Goal: Task Accomplishment & Management: Use online tool/utility

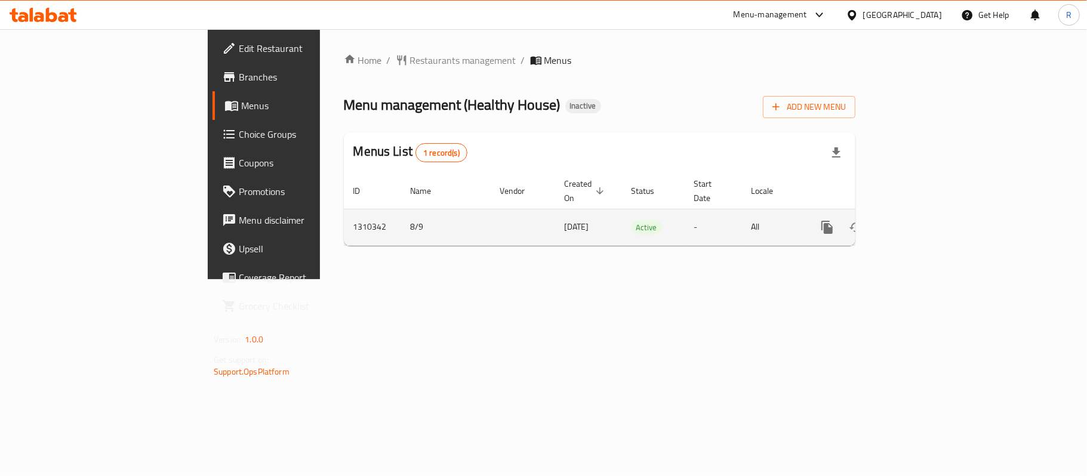
click at [919, 222] on icon "enhanced table" at bounding box center [913, 227] width 11 height 11
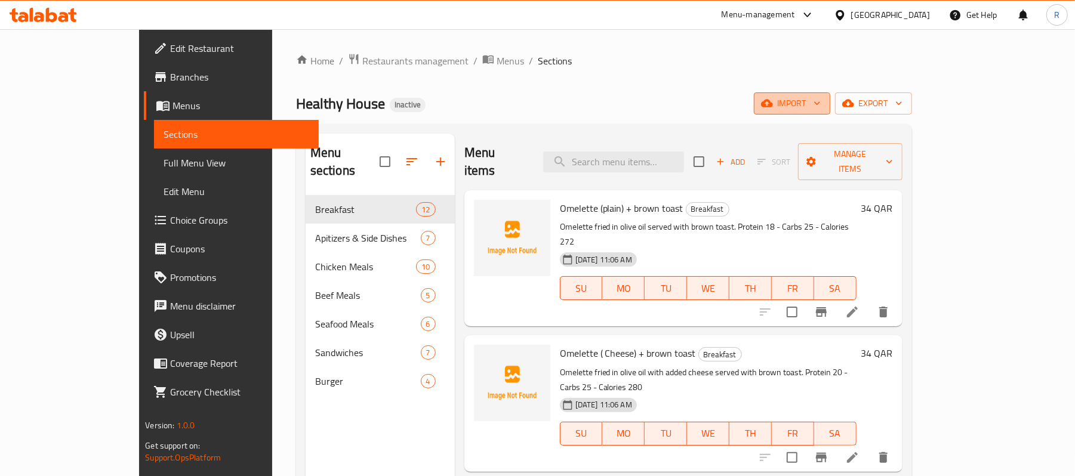
click at [821, 110] on span "import" at bounding box center [792, 103] width 57 height 15
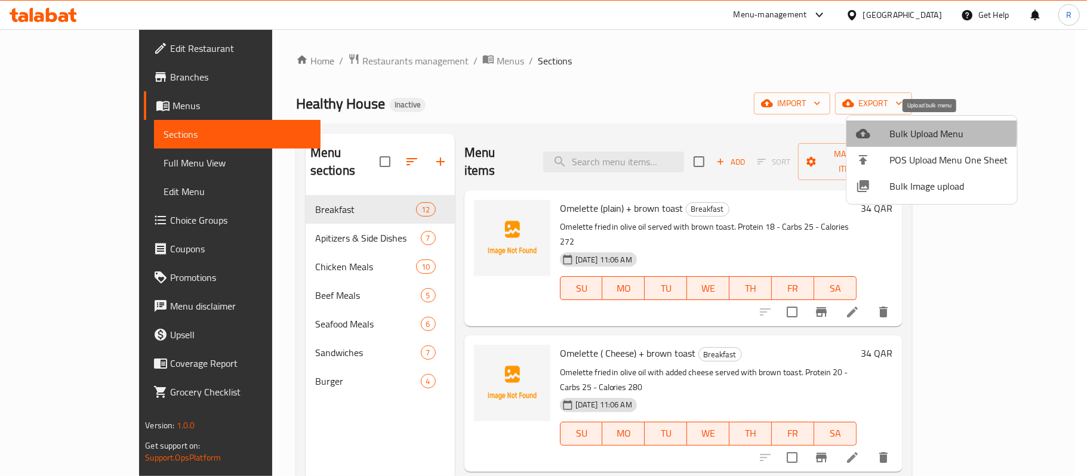
click at [888, 124] on li "Bulk Upload Menu" at bounding box center [932, 134] width 171 height 26
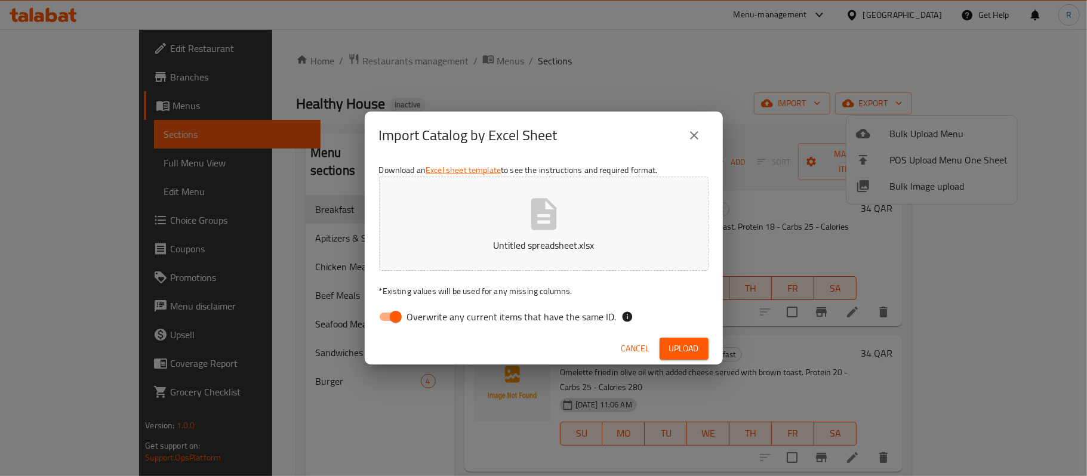
click at [386, 320] on input "Overwrite any current items that have the same ID." at bounding box center [396, 317] width 68 height 23
checkbox input "false"
click at [682, 352] on span "Upload" at bounding box center [684, 349] width 30 height 15
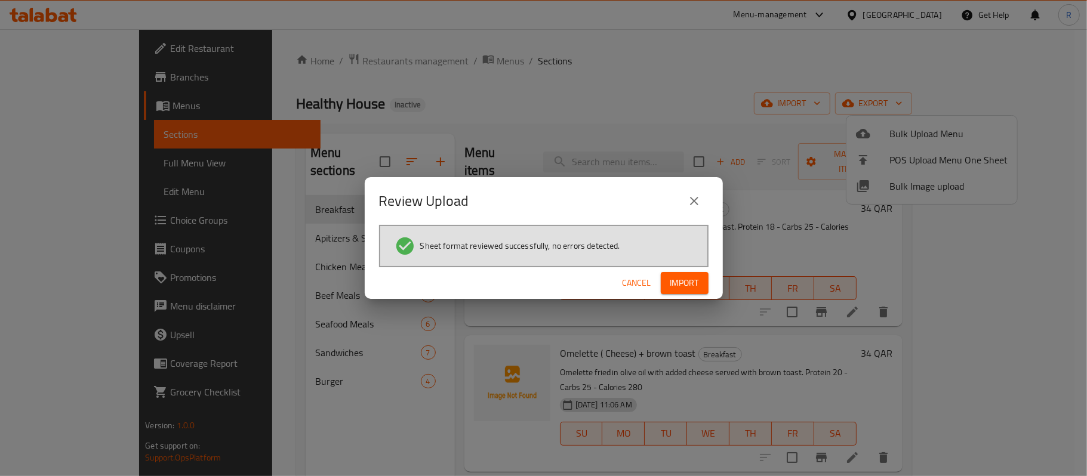
click at [690, 282] on span "Import" at bounding box center [684, 283] width 29 height 15
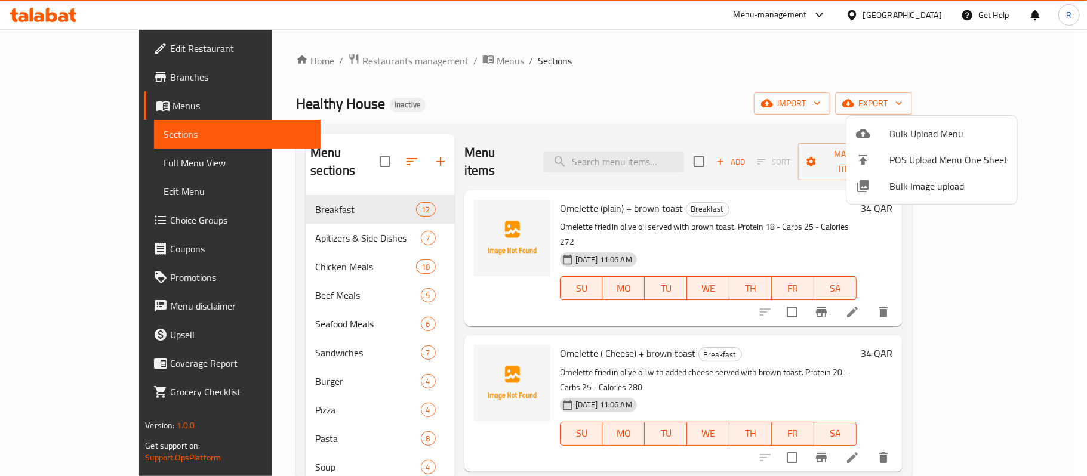
click at [424, 236] on div at bounding box center [543, 238] width 1087 height 476
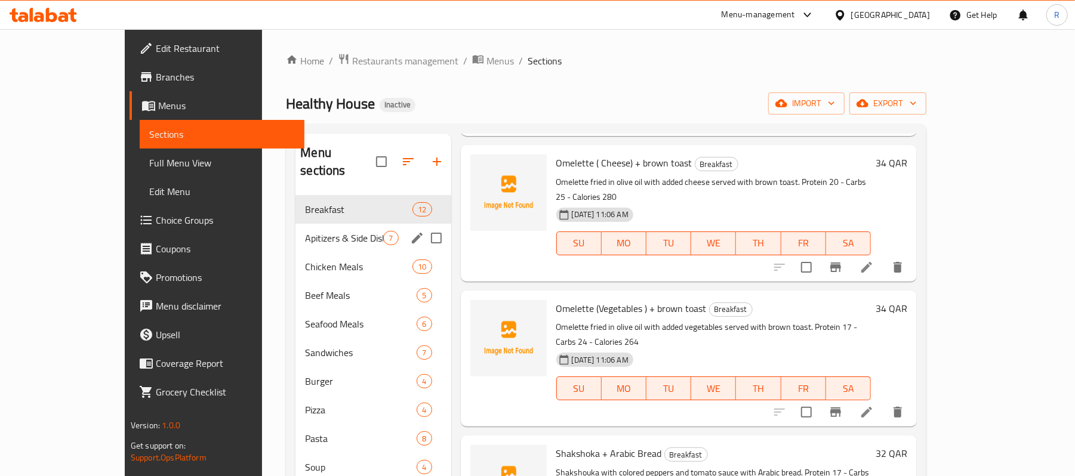
scroll to position [79, 0]
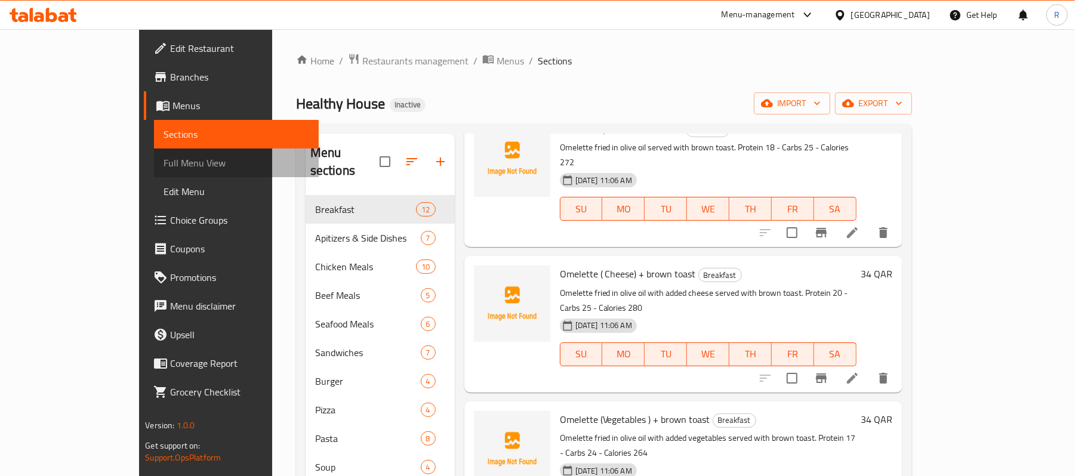
click at [164, 156] on span "Full Menu View" at bounding box center [237, 163] width 146 height 14
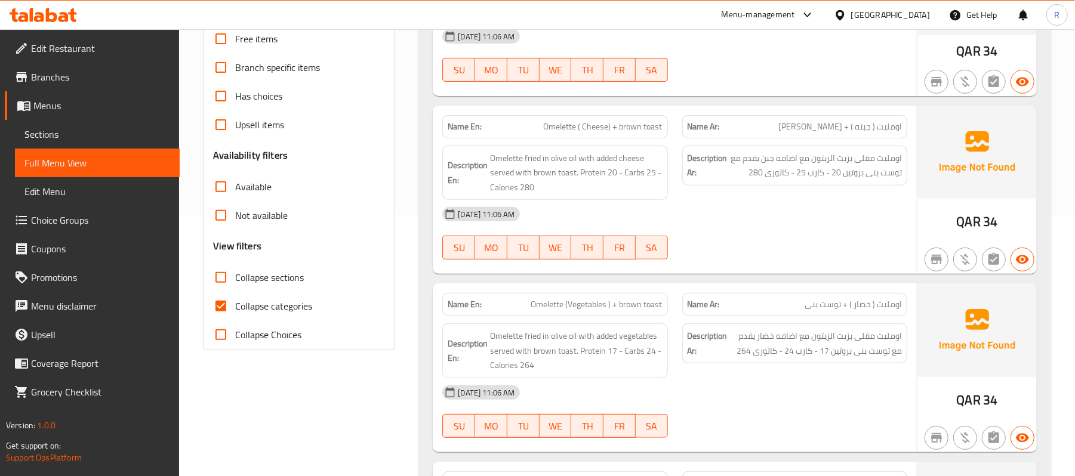
scroll to position [318, 0]
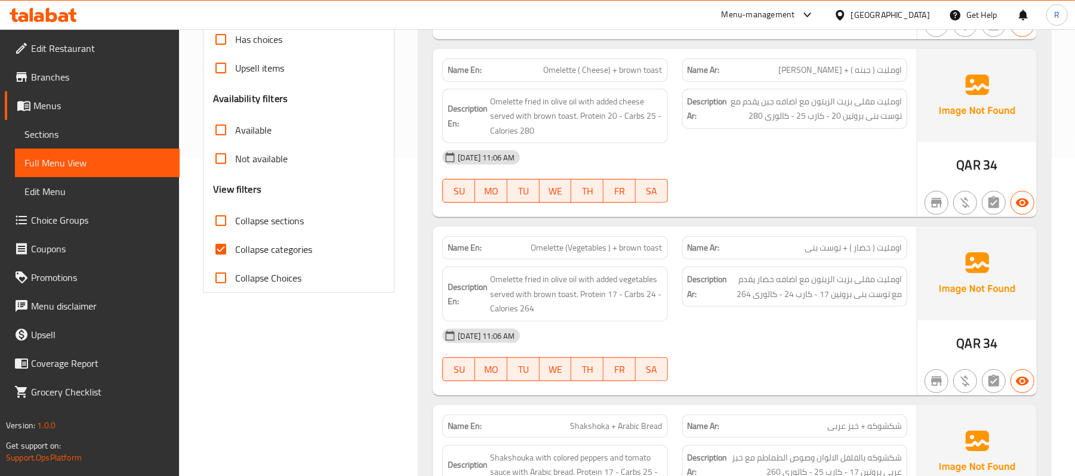
click at [224, 220] on input "Collapse sections" at bounding box center [221, 221] width 29 height 29
checkbox input "true"
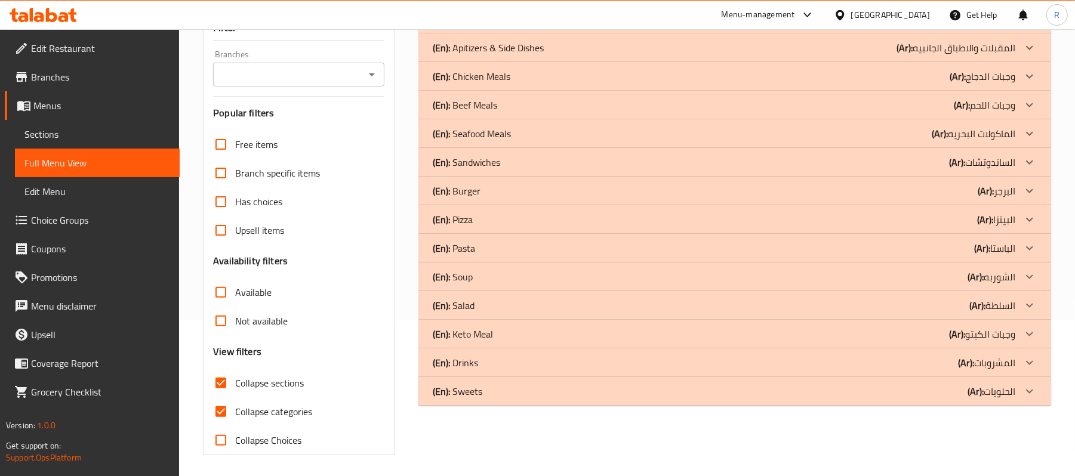
scroll to position [159, 0]
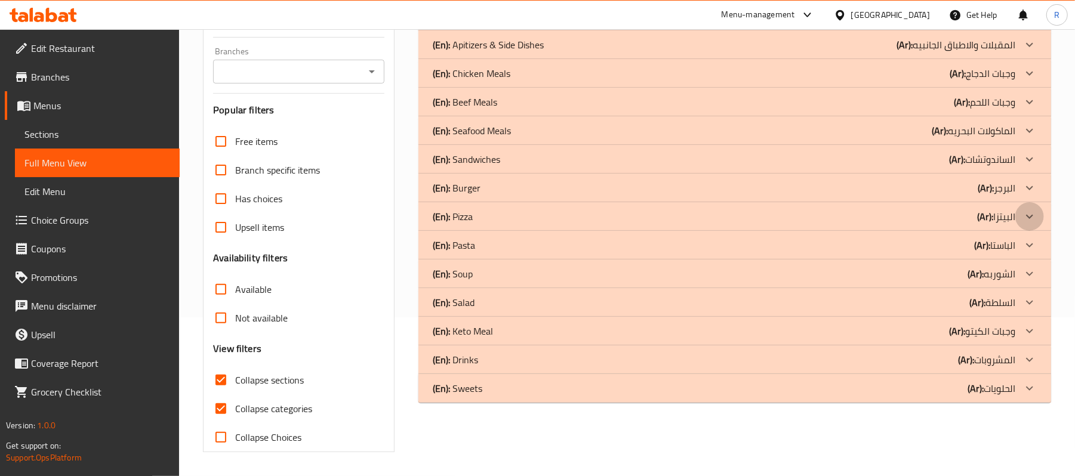
click at [1029, 220] on icon at bounding box center [1030, 217] width 14 height 14
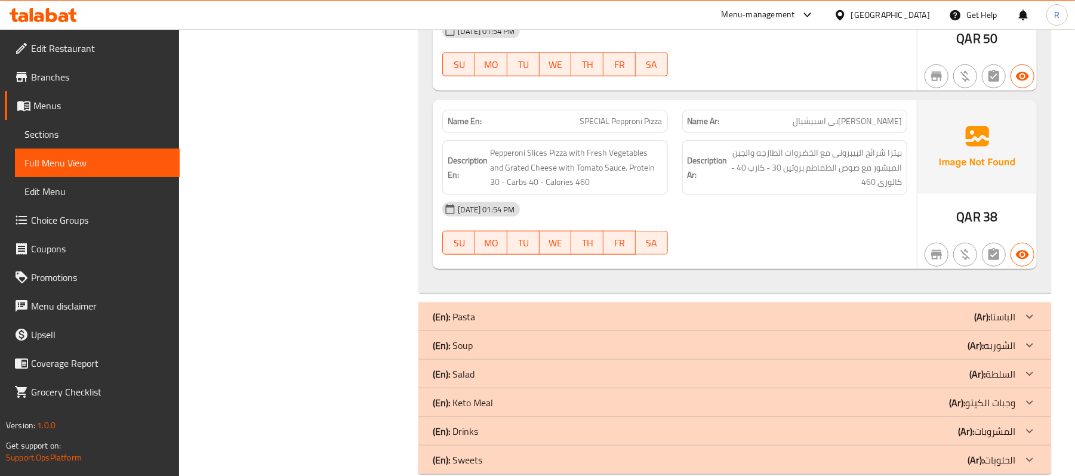
scroll to position [873, 0]
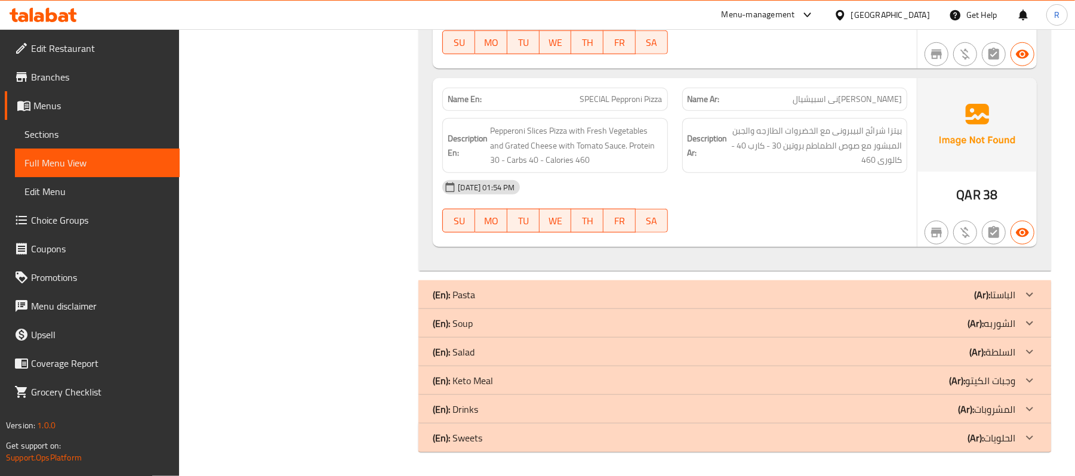
click at [1027, 299] on icon at bounding box center [1030, 295] width 14 height 14
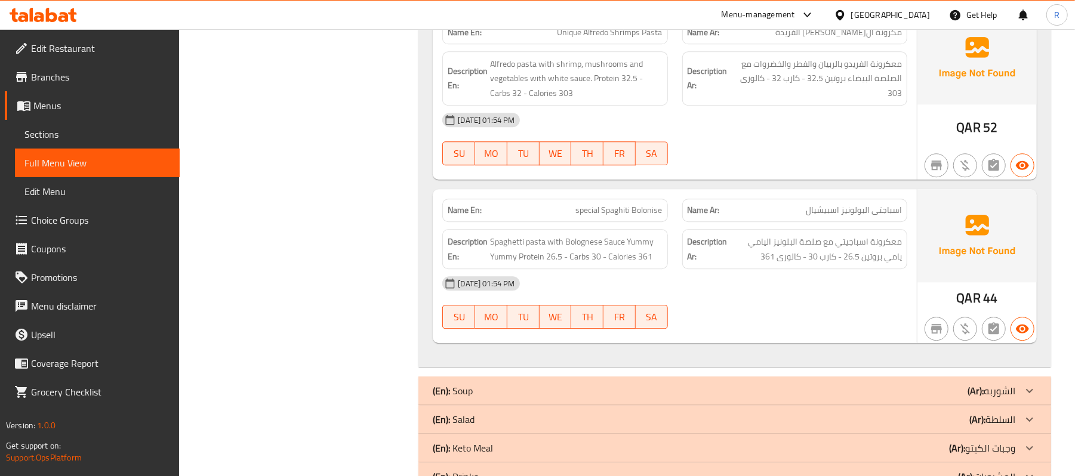
scroll to position [2360, 0]
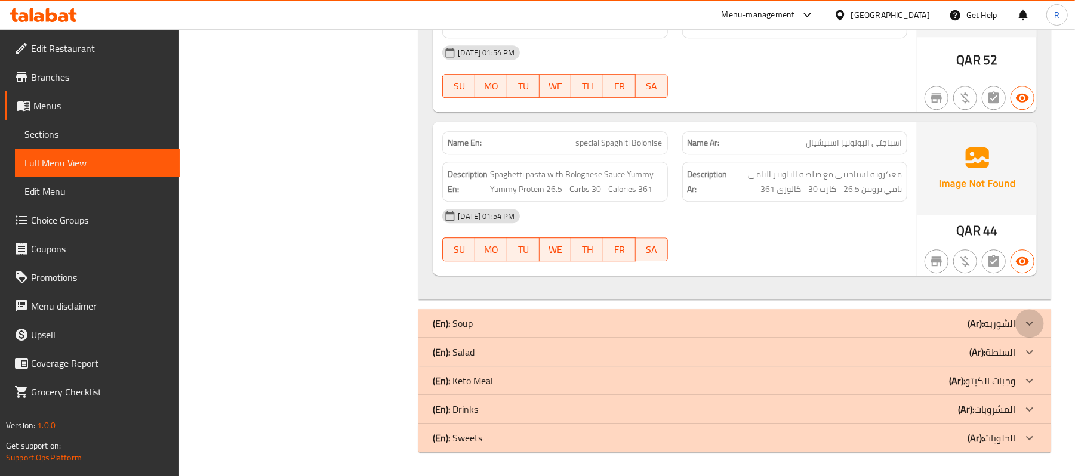
click at [1030, 324] on icon at bounding box center [1030, 323] width 14 height 14
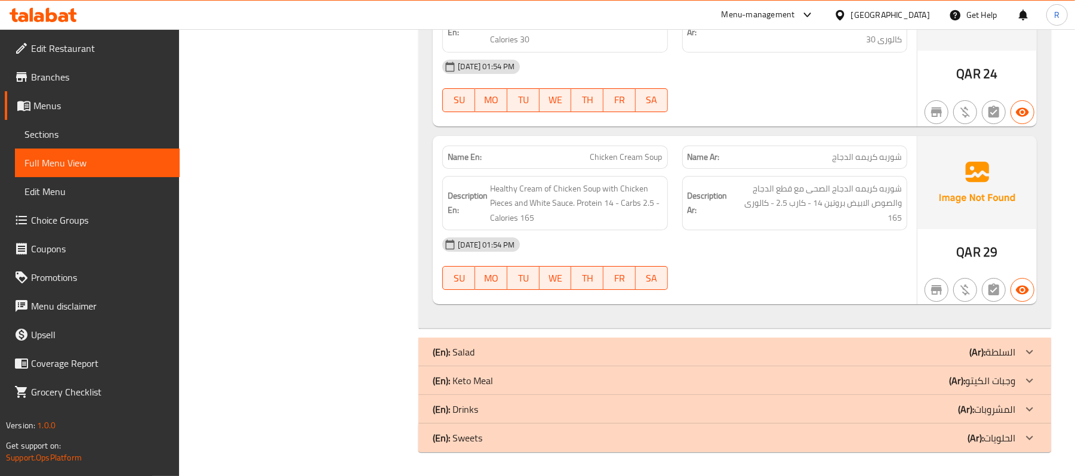
scroll to position [3085, 0]
click at [1033, 350] on icon at bounding box center [1030, 352] width 14 height 14
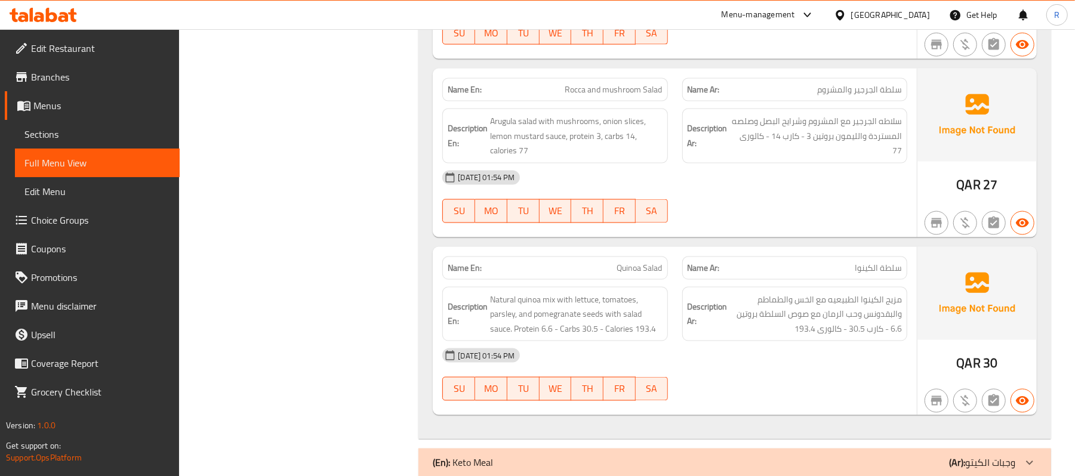
scroll to position [4555, 0]
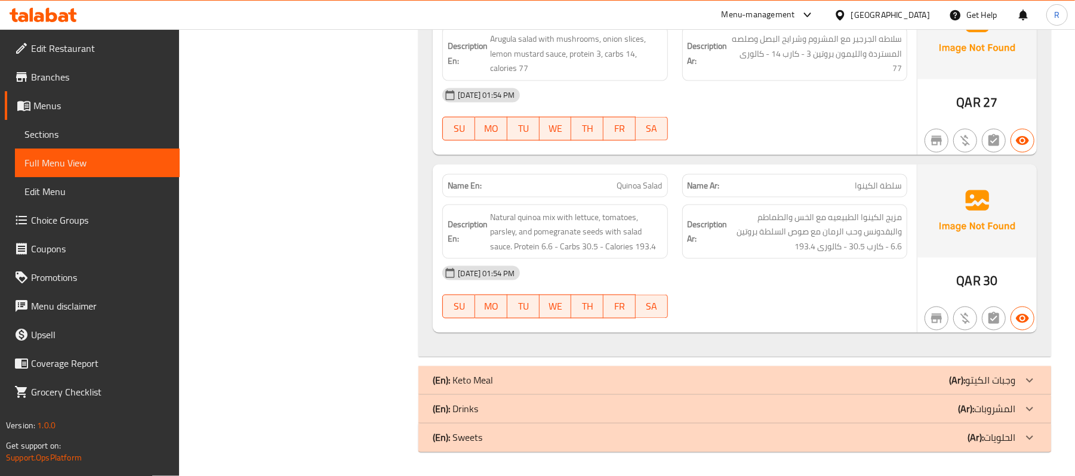
click at [1039, 380] on div at bounding box center [1030, 381] width 29 height 29
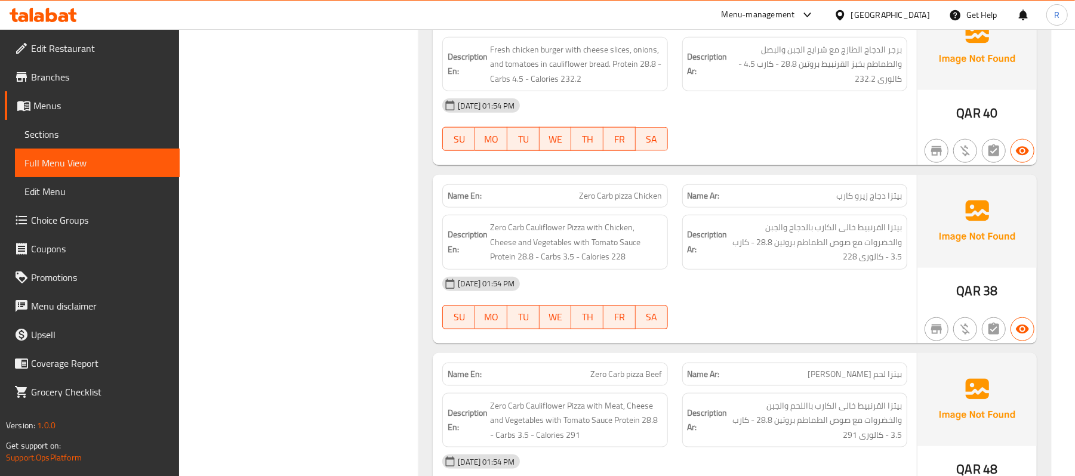
scroll to position [7893, 0]
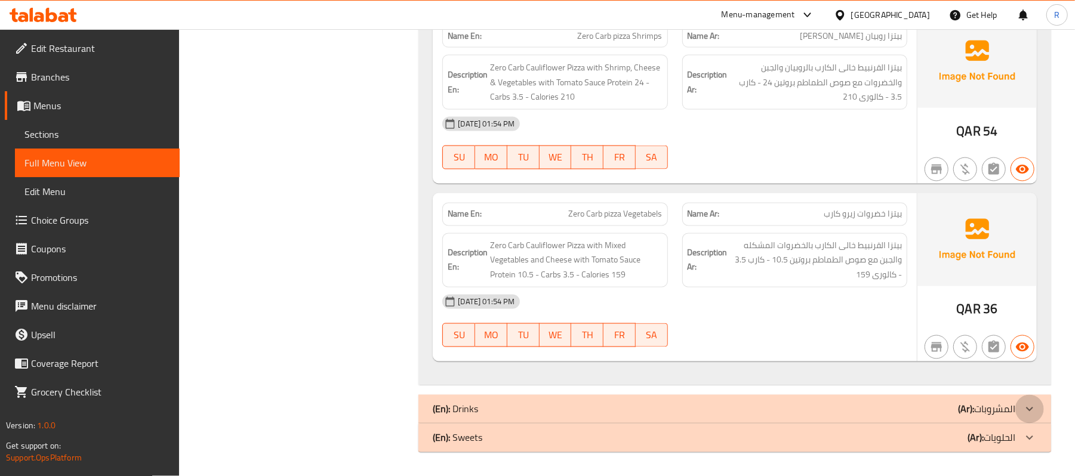
click at [1027, 414] on icon at bounding box center [1030, 409] width 14 height 14
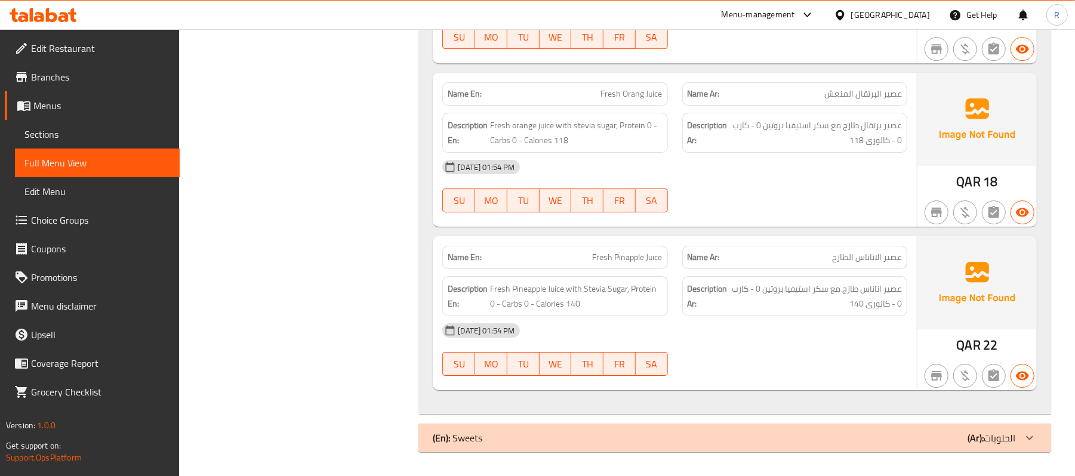
scroll to position [9246, 0]
click at [1032, 435] on icon at bounding box center [1030, 438] width 14 height 14
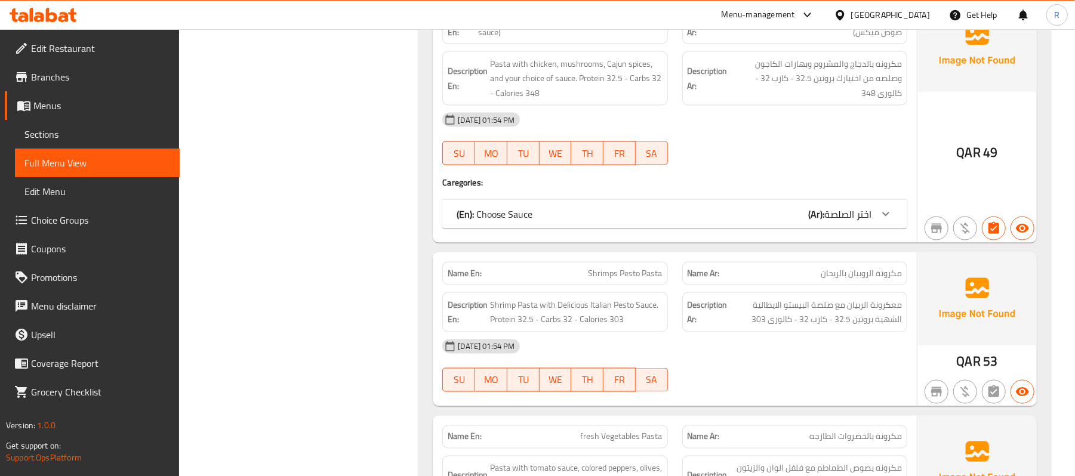
scroll to position [1194, 0]
click at [887, 220] on icon at bounding box center [886, 215] width 14 height 14
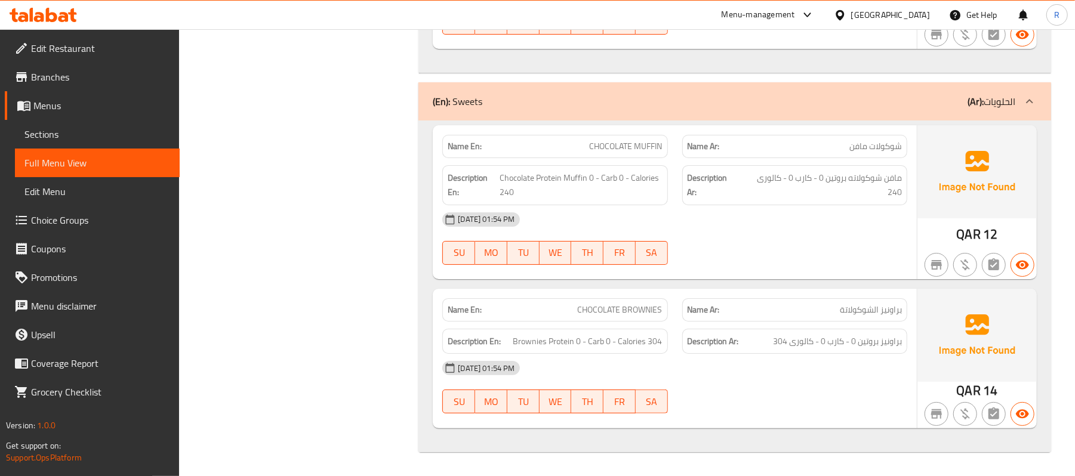
scroll to position [9267, 0]
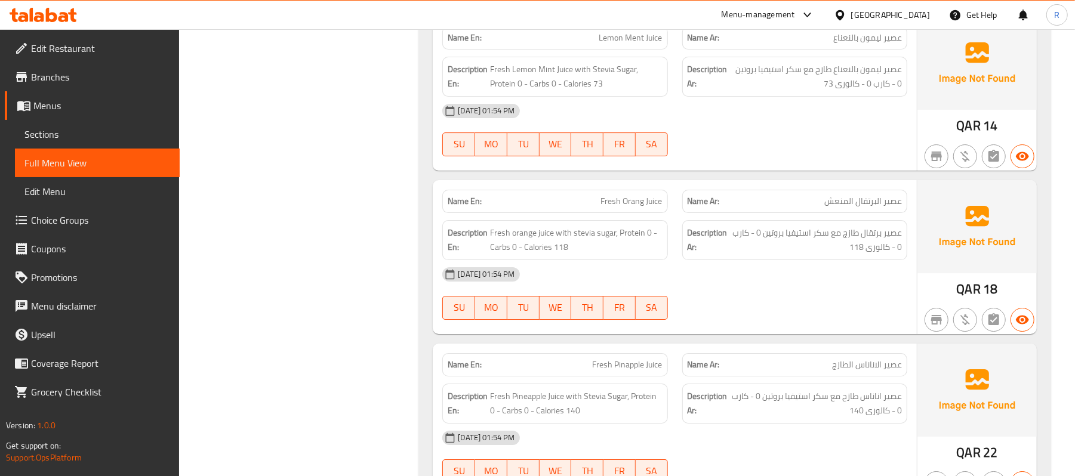
click at [844, 16] on icon at bounding box center [840, 15] width 8 height 10
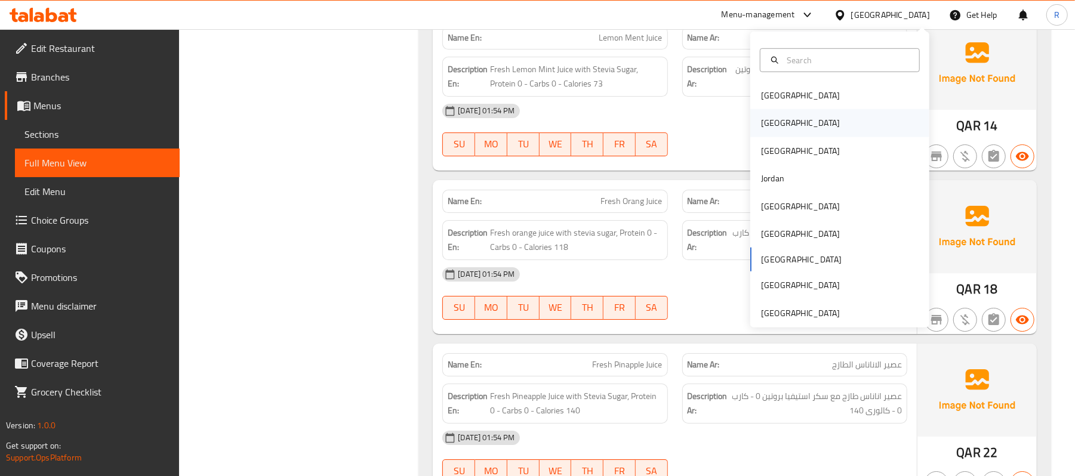
click at [798, 118] on div "[GEOGRAPHIC_DATA]" at bounding box center [839, 122] width 179 height 27
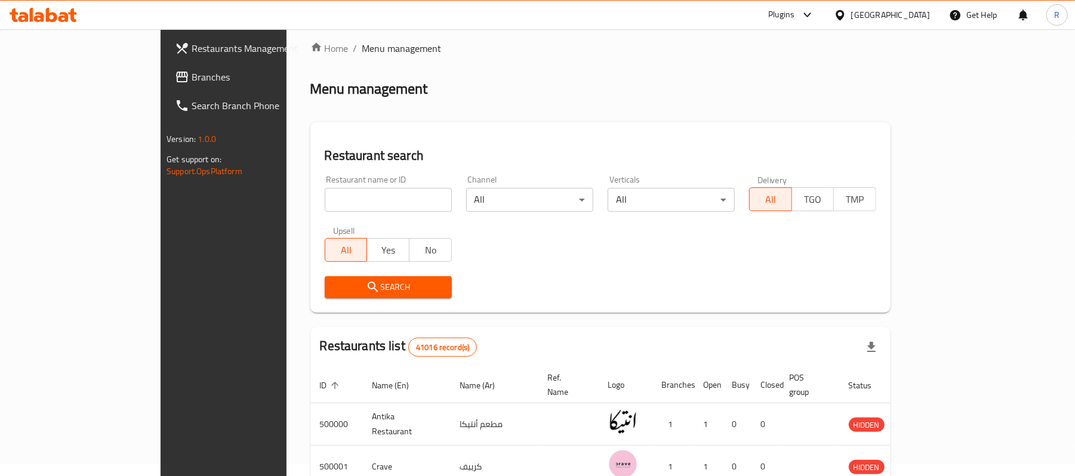
scroll to position [414, 0]
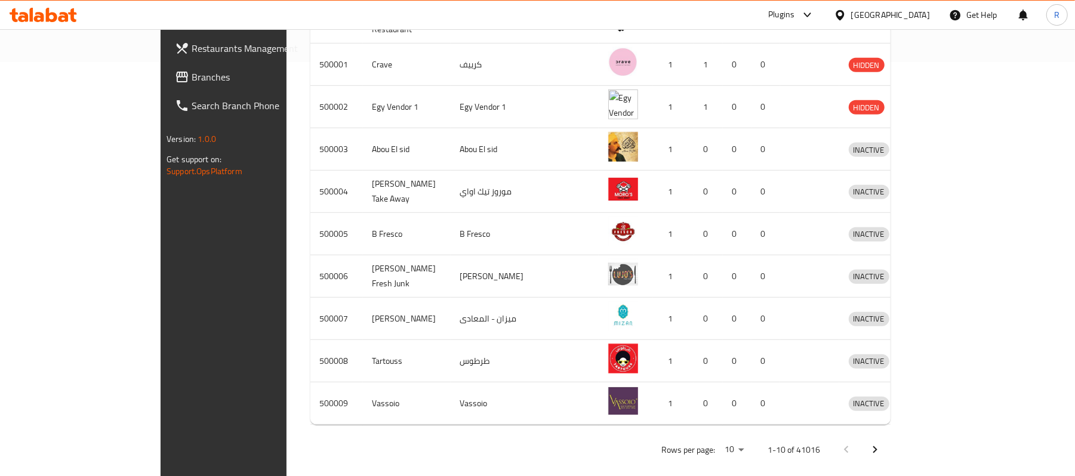
click at [192, 79] on span "Branches" at bounding box center [261, 77] width 139 height 14
